Goal: Find specific page/section: Find specific page/section

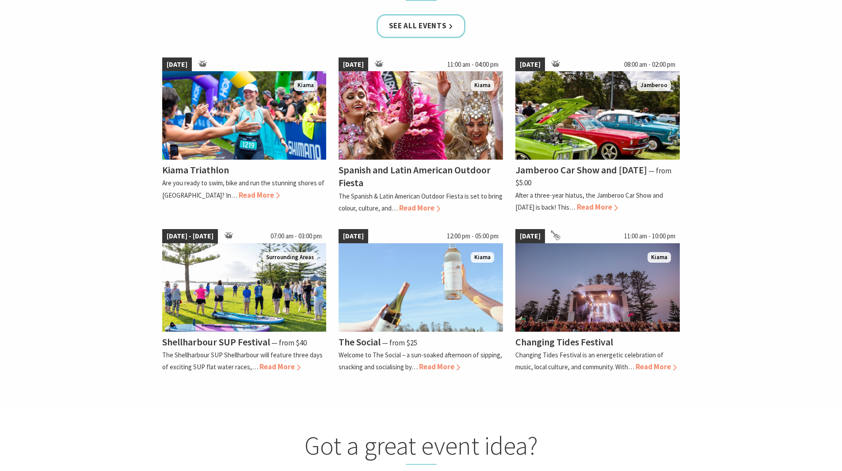
scroll to position [663, 0]
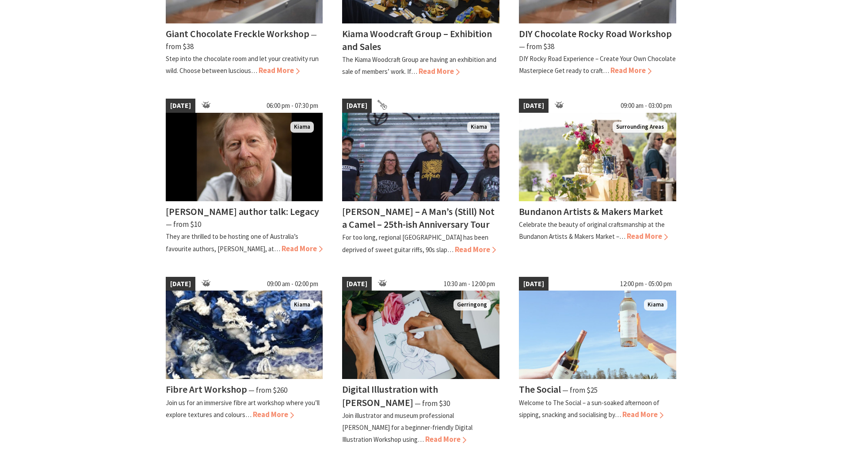
scroll to position [663, 0]
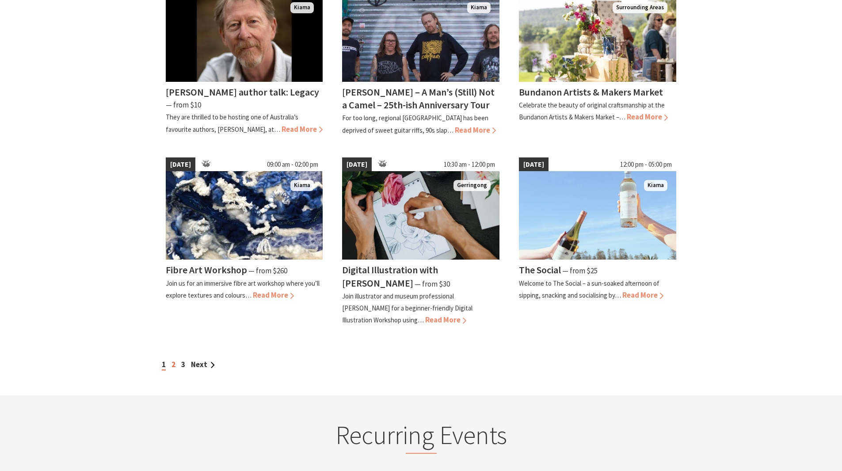
click at [172, 363] on link "2" at bounding box center [174, 365] width 4 height 10
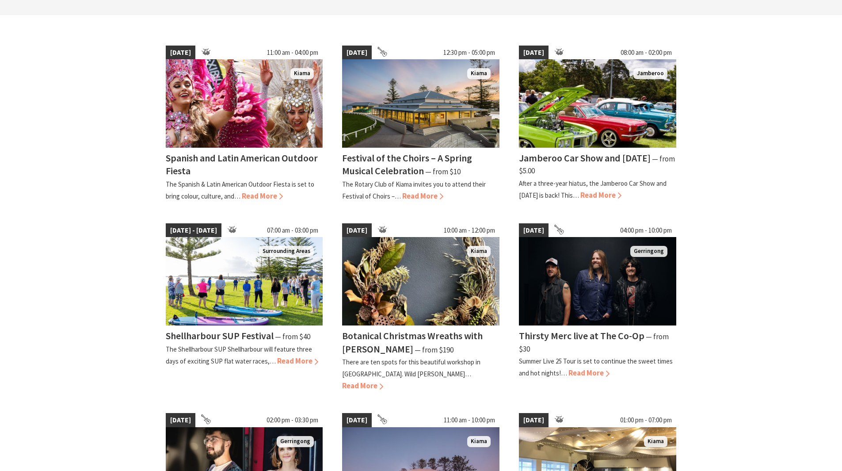
scroll to position [133, 0]
